Goal: Find specific page/section: Find specific page/section

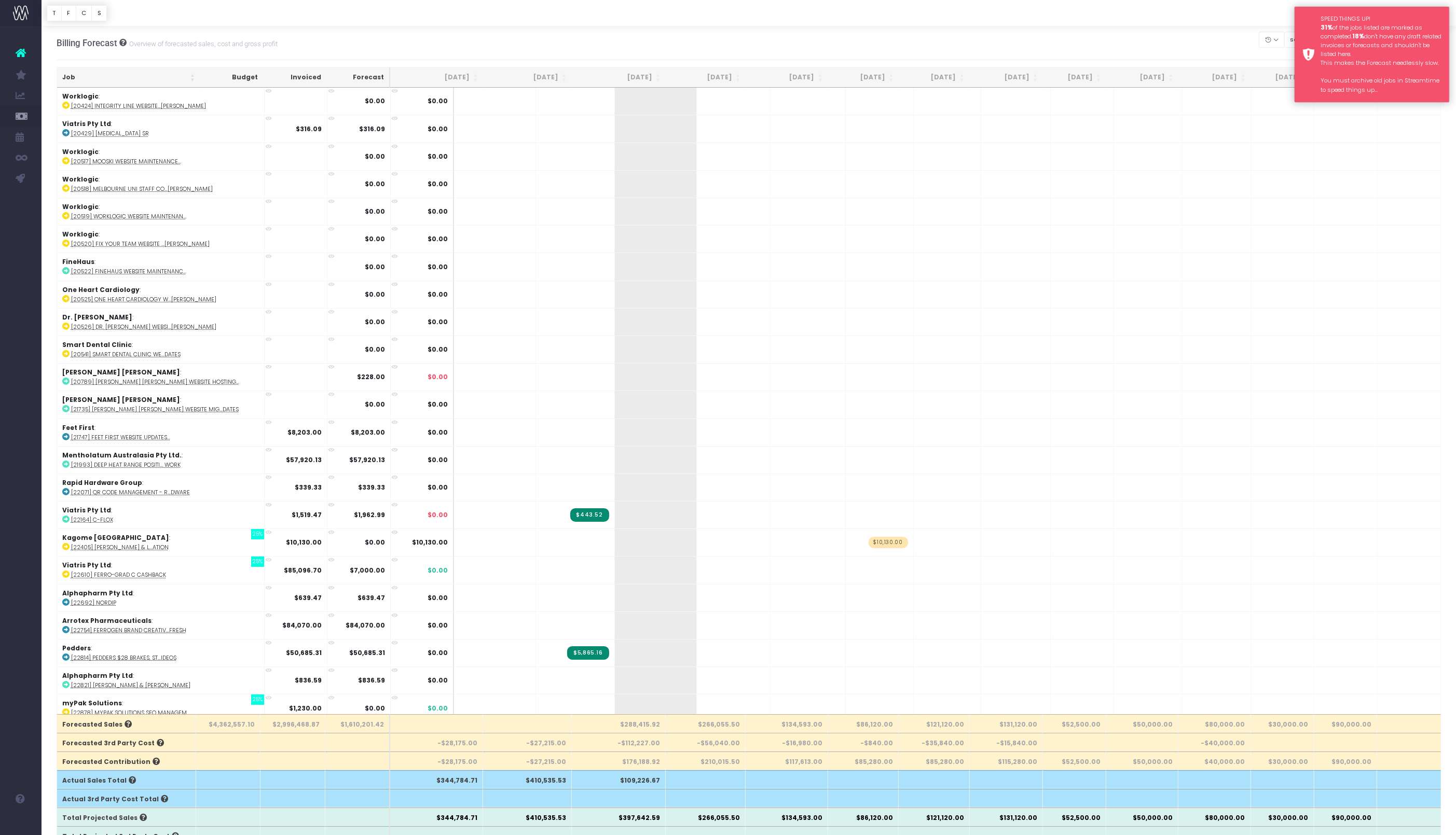
click at [1382, 24] on div "SPEED THINGS UP! 31% of the jobs listed are marked as completed. 18% don't have…" at bounding box center [1382, 54] width 121 height 80
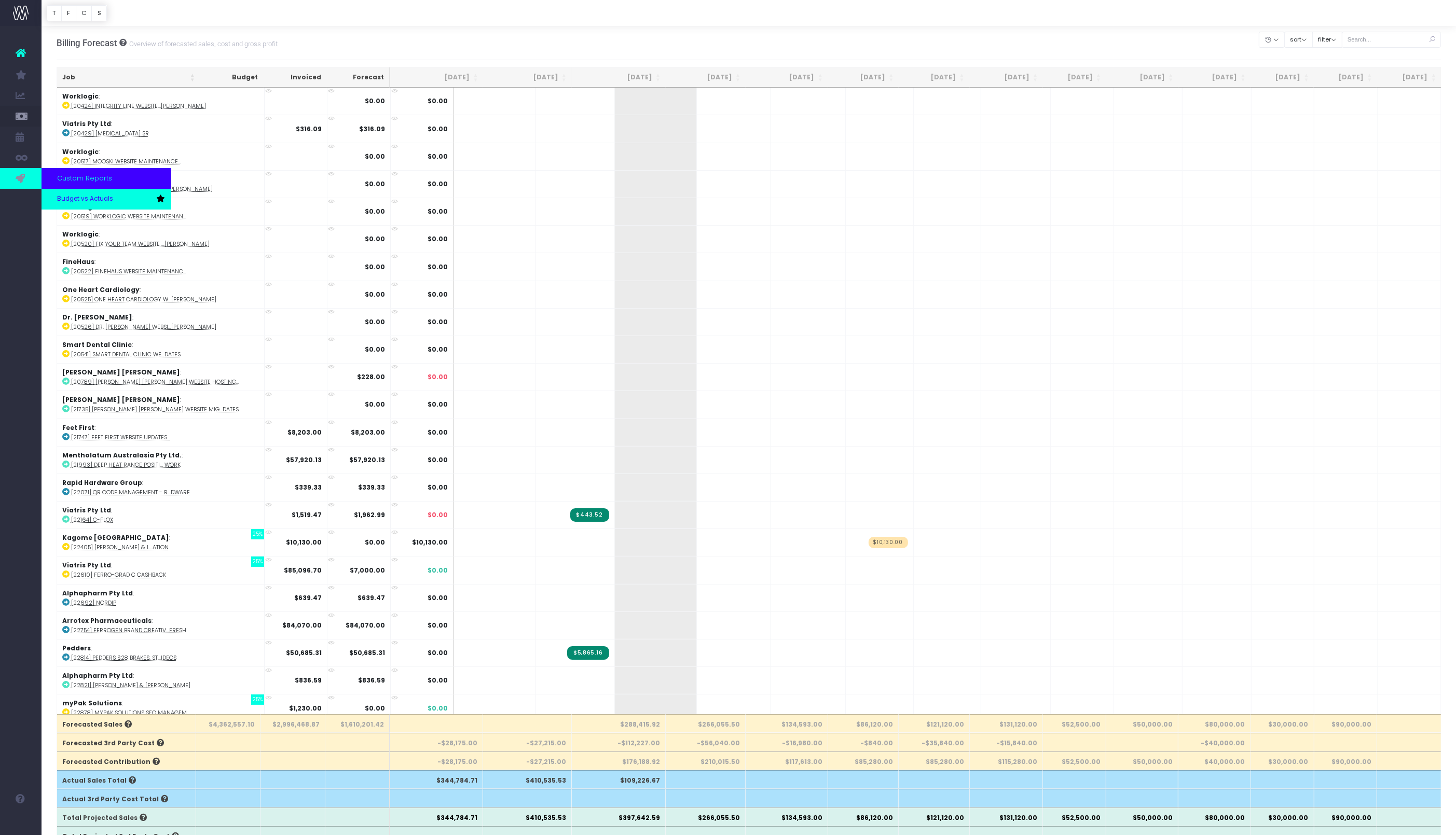
click at [77, 199] on span "Budget vs Actuals" at bounding box center [85, 199] width 56 height 9
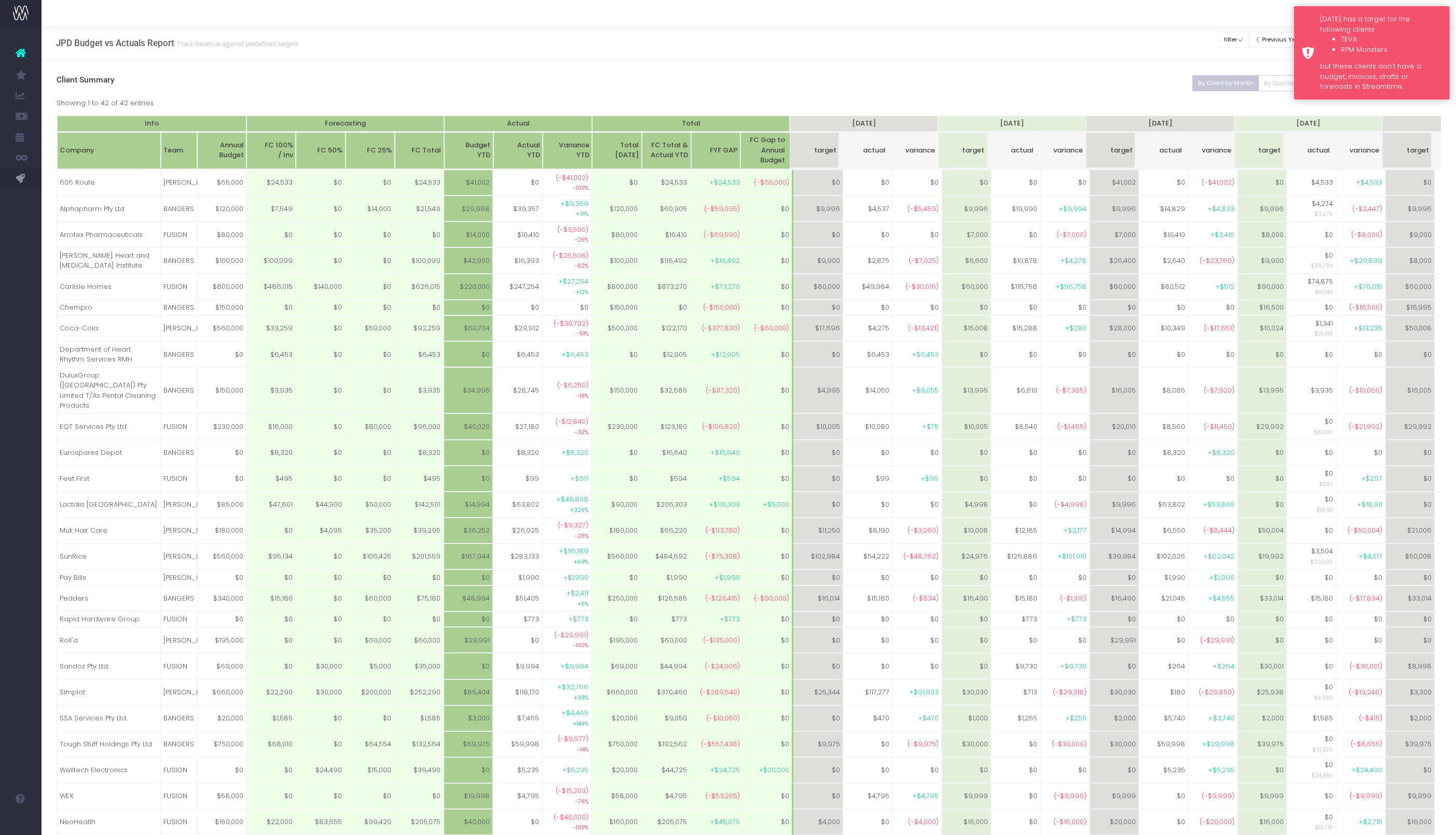
click at [1409, 41] on li "TEVA" at bounding box center [1392, 40] width 101 height 11
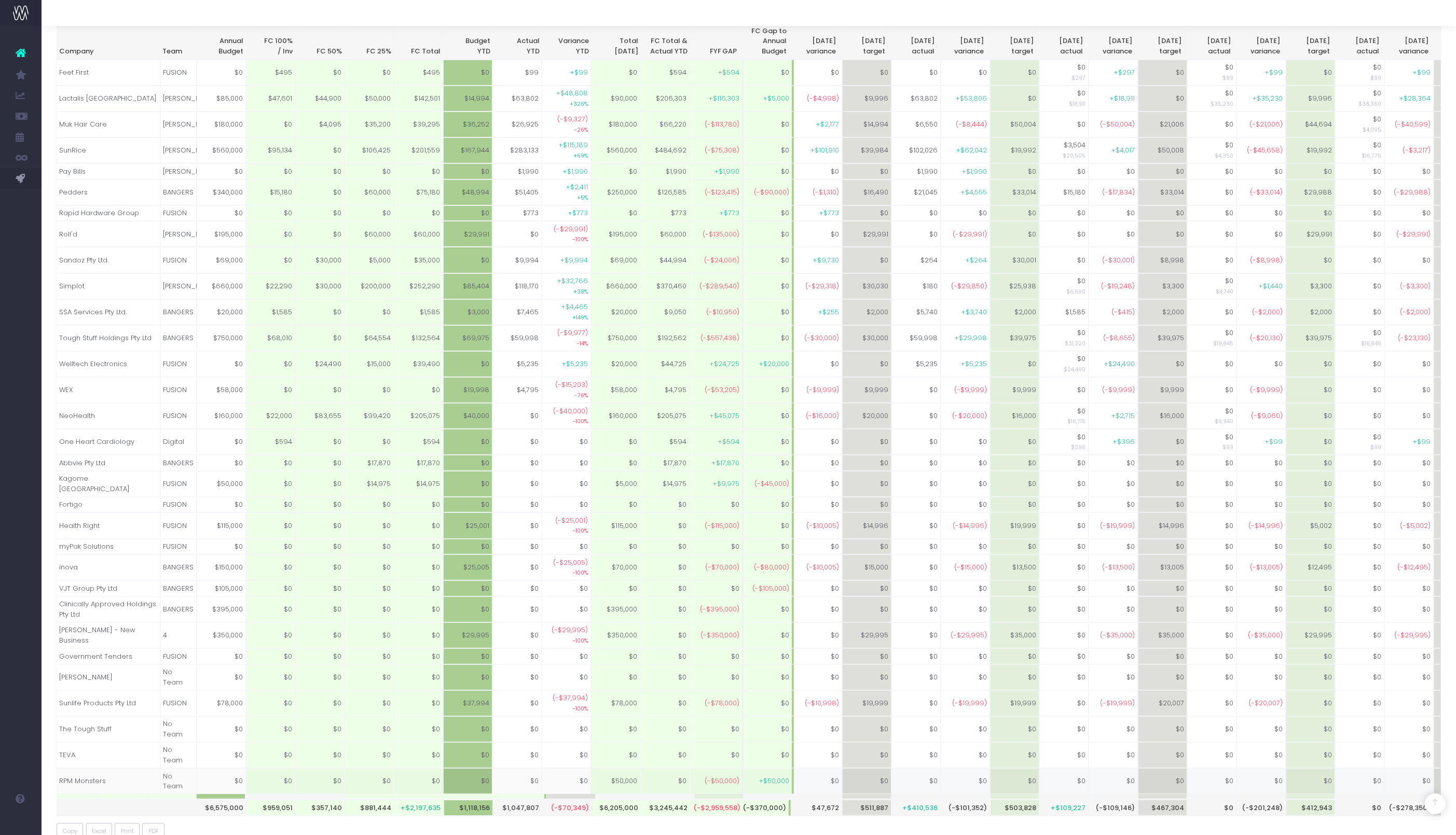
scroll to position [0, 186]
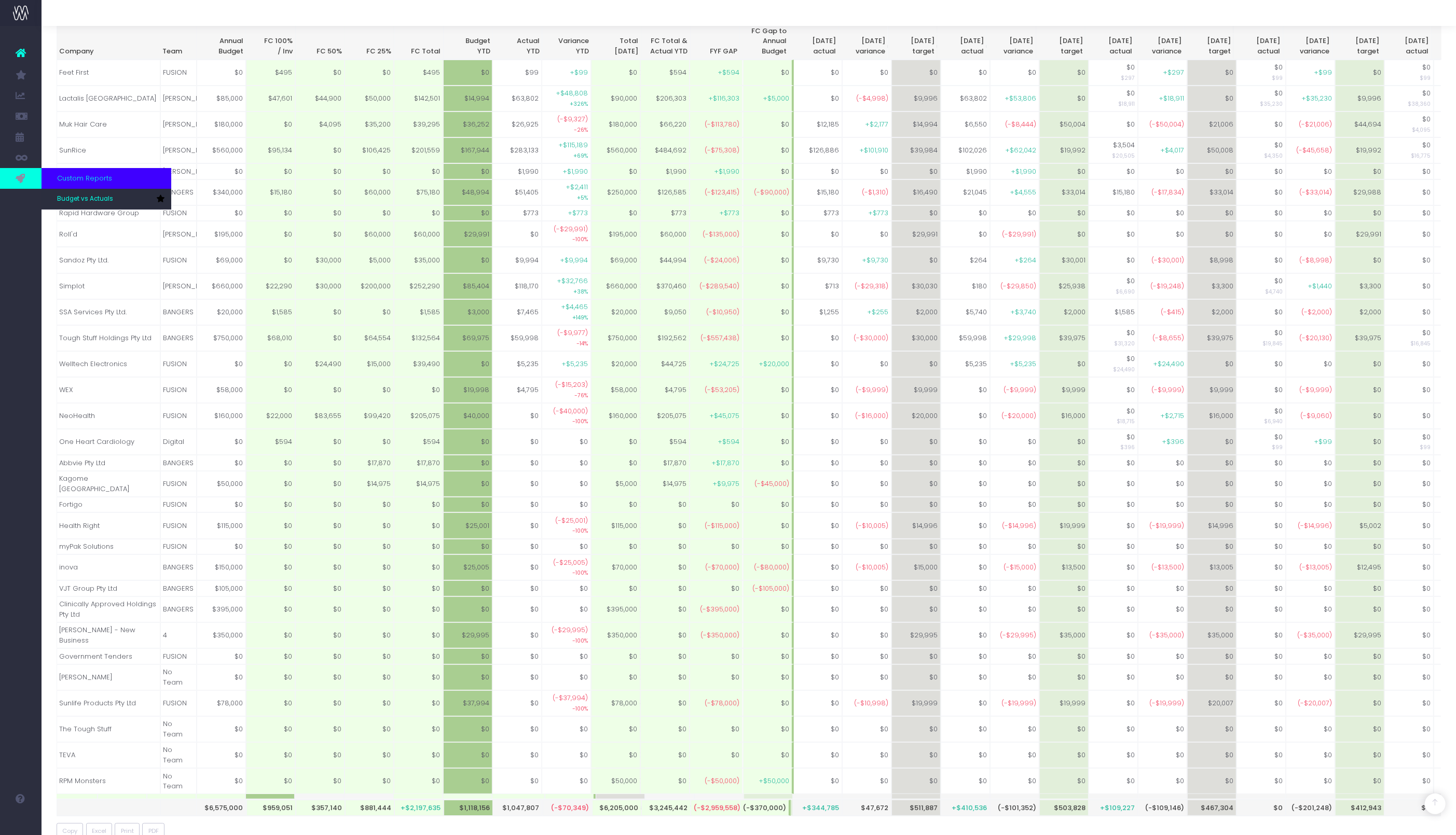
click at [18, 178] on icon at bounding box center [21, 178] width 11 height 11
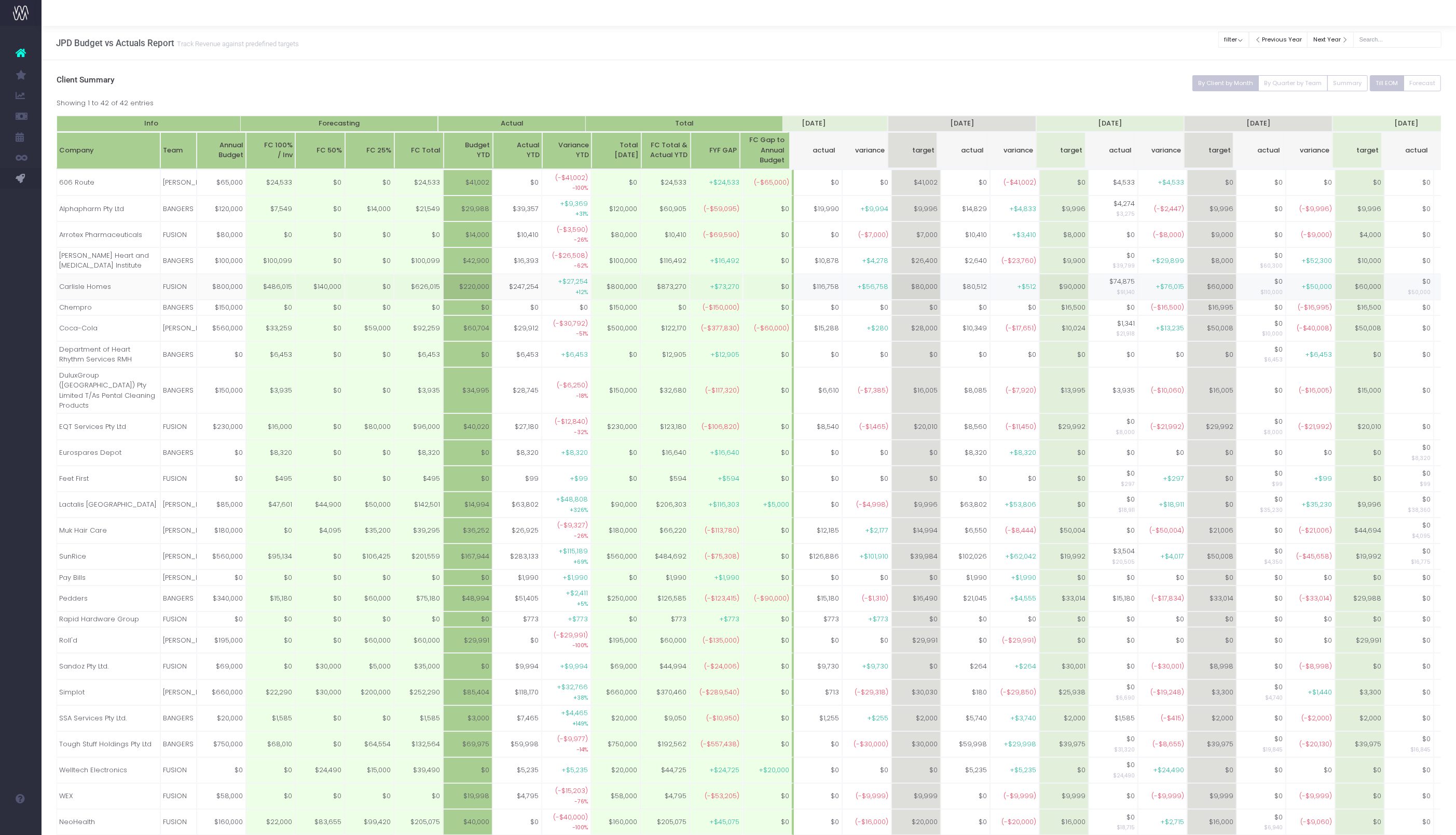
click at [76, 283] on span "New Forecast" at bounding box center [70, 282] width 26 height 18
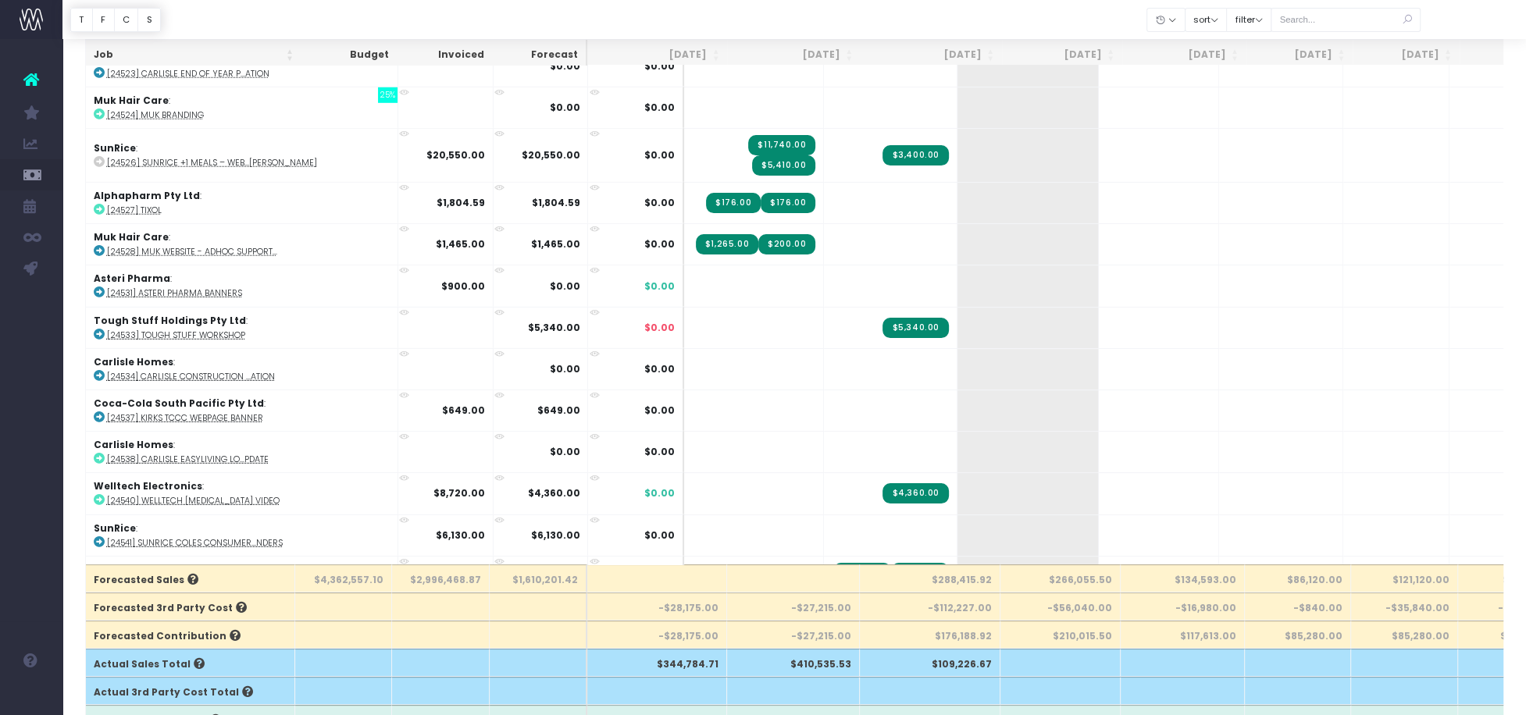
scroll to position [10928, 0]
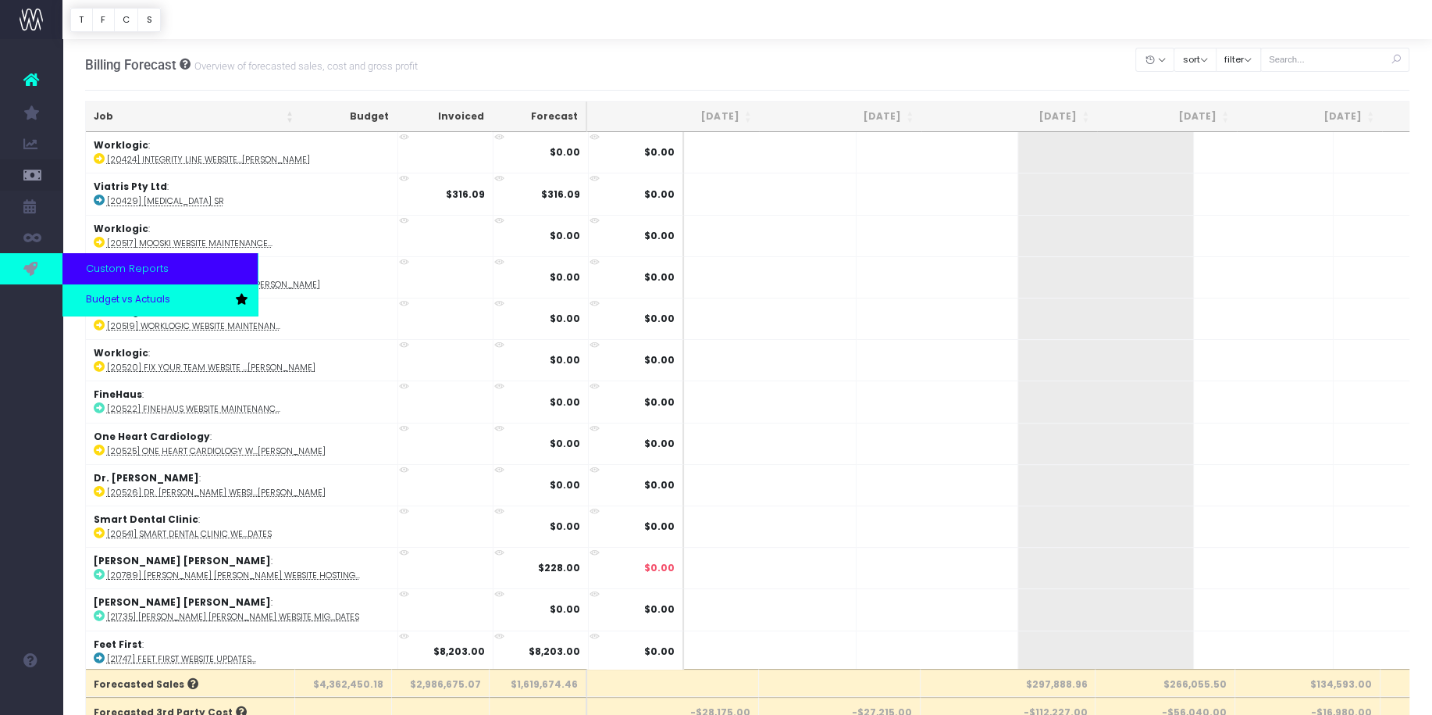
click at [98, 305] on span "Budget vs Actuals" at bounding box center [128, 300] width 84 height 14
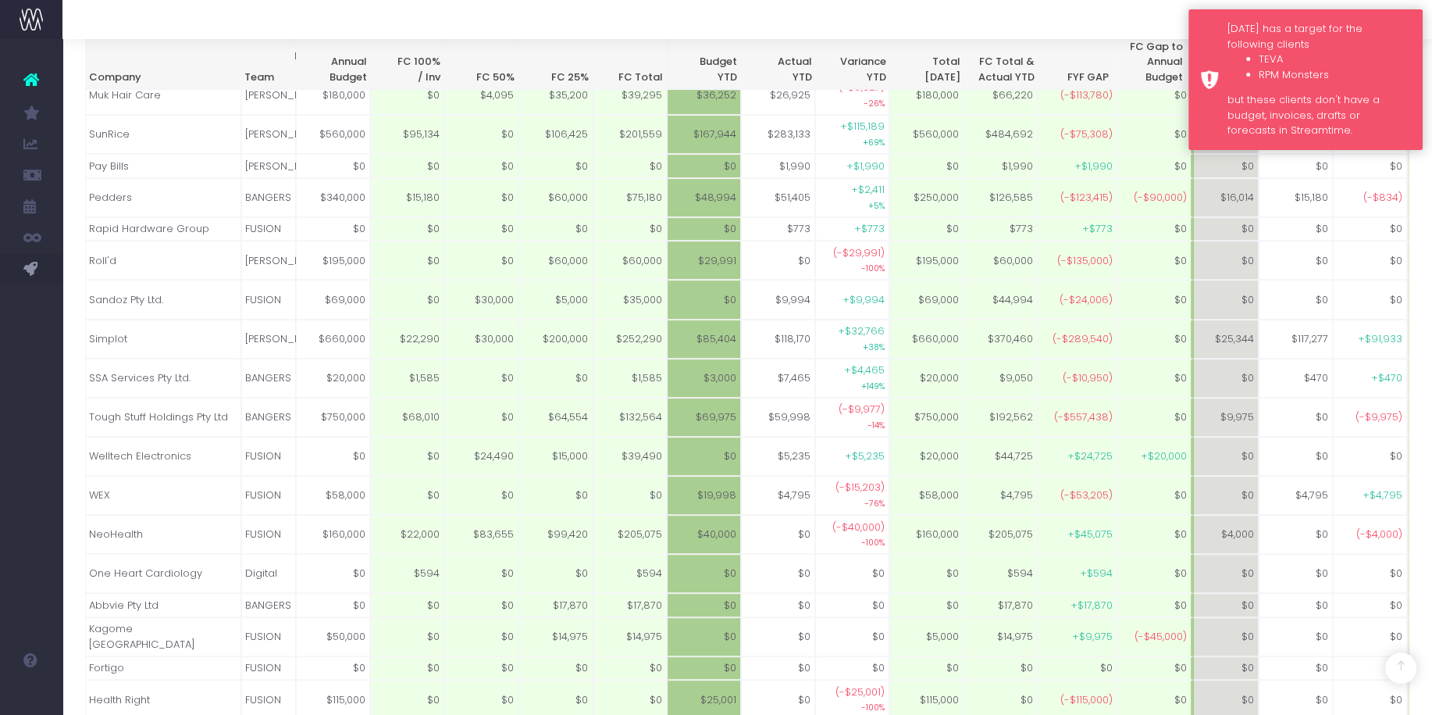
click at [1207, 23] on div "[DATE] has a target for the following clients TEVA RPM Monsters but these clien…" at bounding box center [1306, 79] width 234 height 141
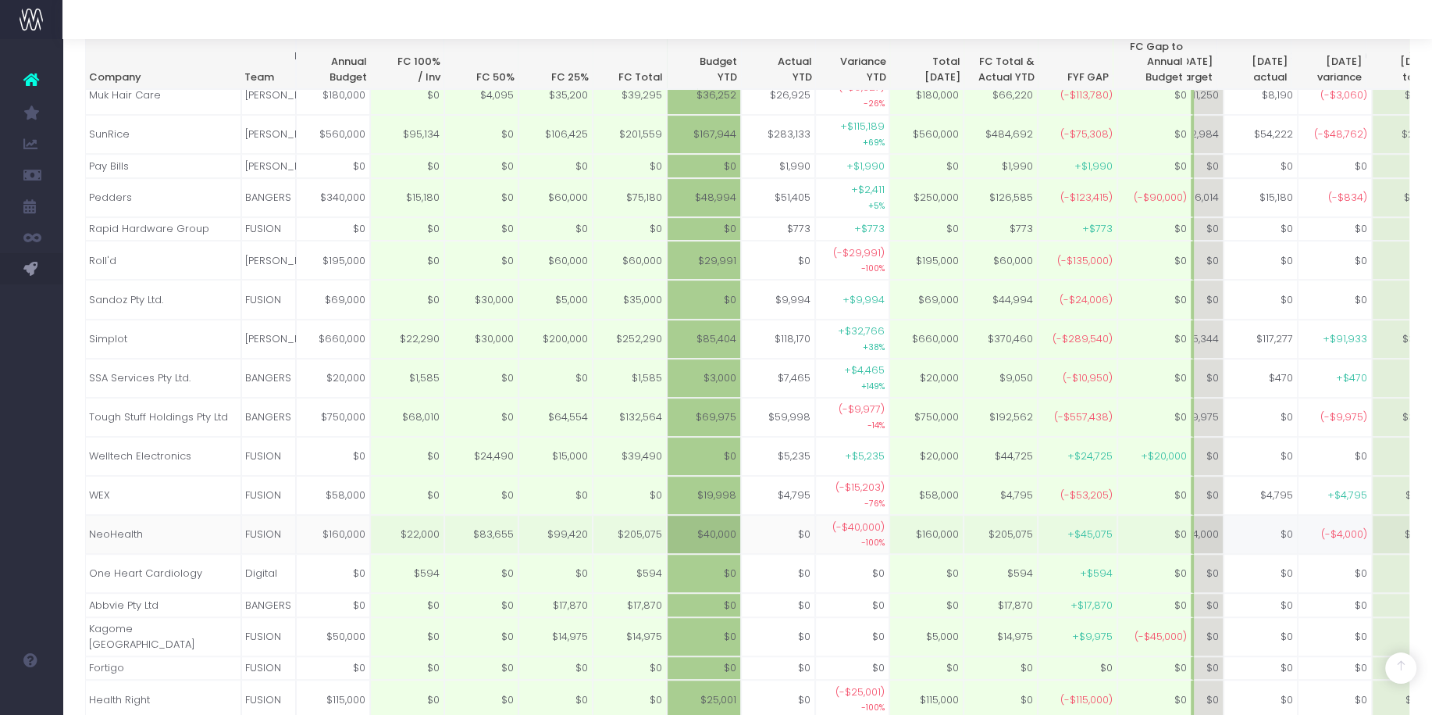
scroll to position [0, 62]
